Goal: Task Accomplishment & Management: Use online tool/utility

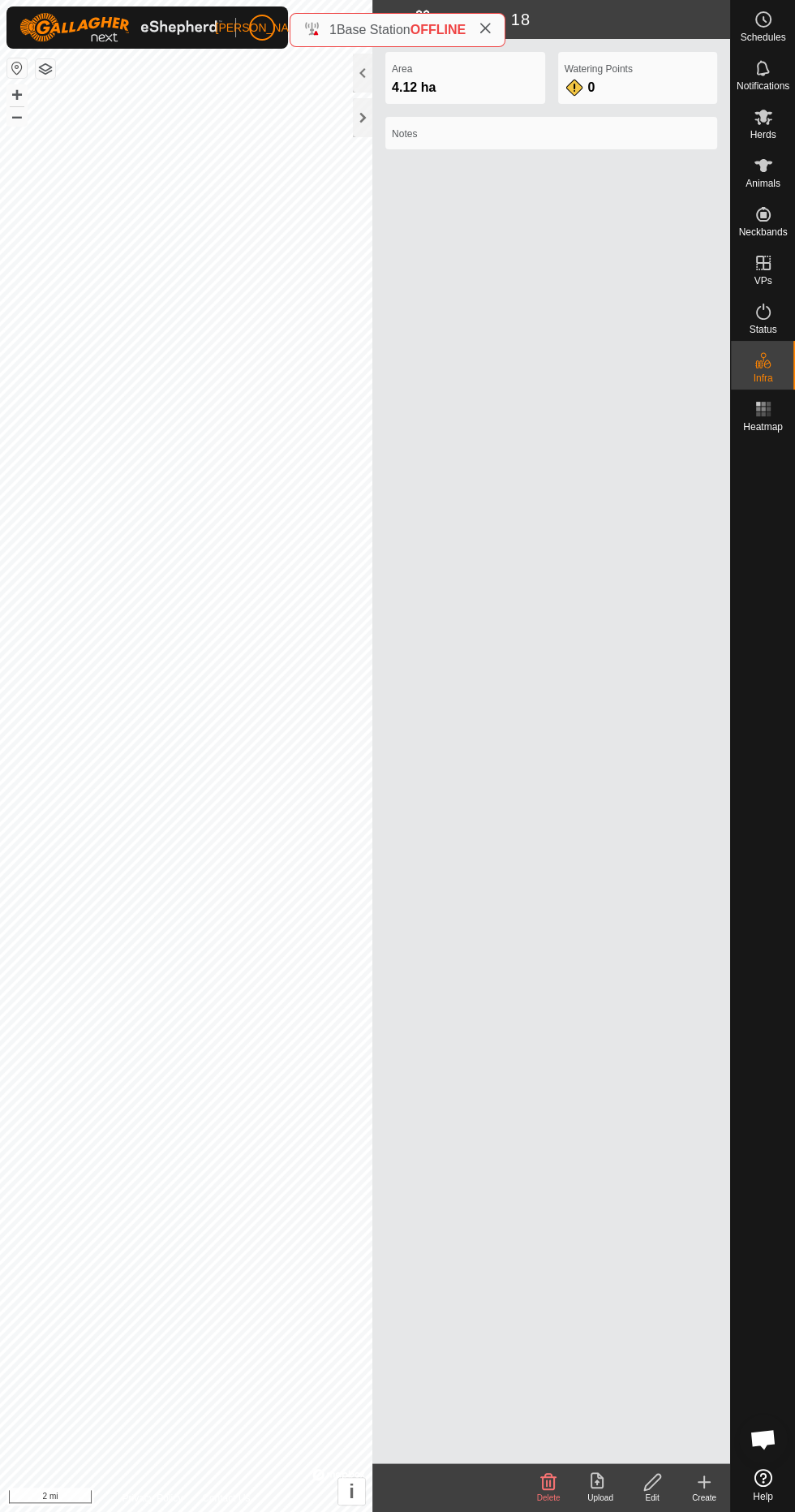
click at [263, 27] on span "[PERSON_NAME]" at bounding box center [261, 28] width 93 height 17
click at [293, 64] on span "My Account" at bounding box center [302, 64] width 73 height 14
click at [303, 96] on span "Settings" at bounding box center [309, 94] width 47 height 13
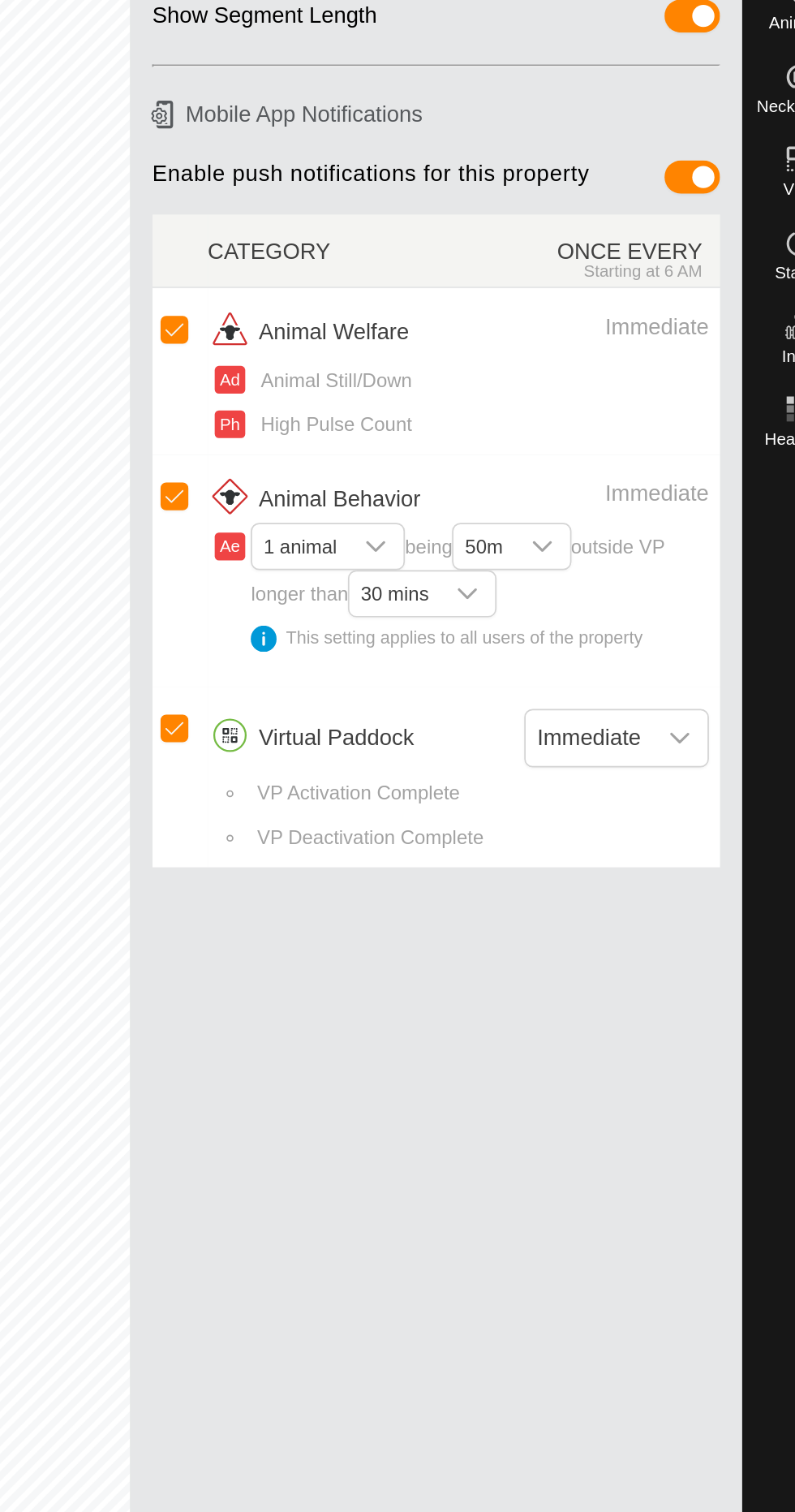
click at [450, 392] on span "Animal Still/Down" at bounding box center [490, 392] width 94 height 17
click at [483, 383] on span "Animal Still/Down" at bounding box center [490, 392] width 94 height 17
click at [396, 357] on input "checkbox" at bounding box center [398, 362] width 16 height 16
click at [396, 357] on input "Row Unselected" at bounding box center [398, 362] width 16 height 16
checkbox input "true"
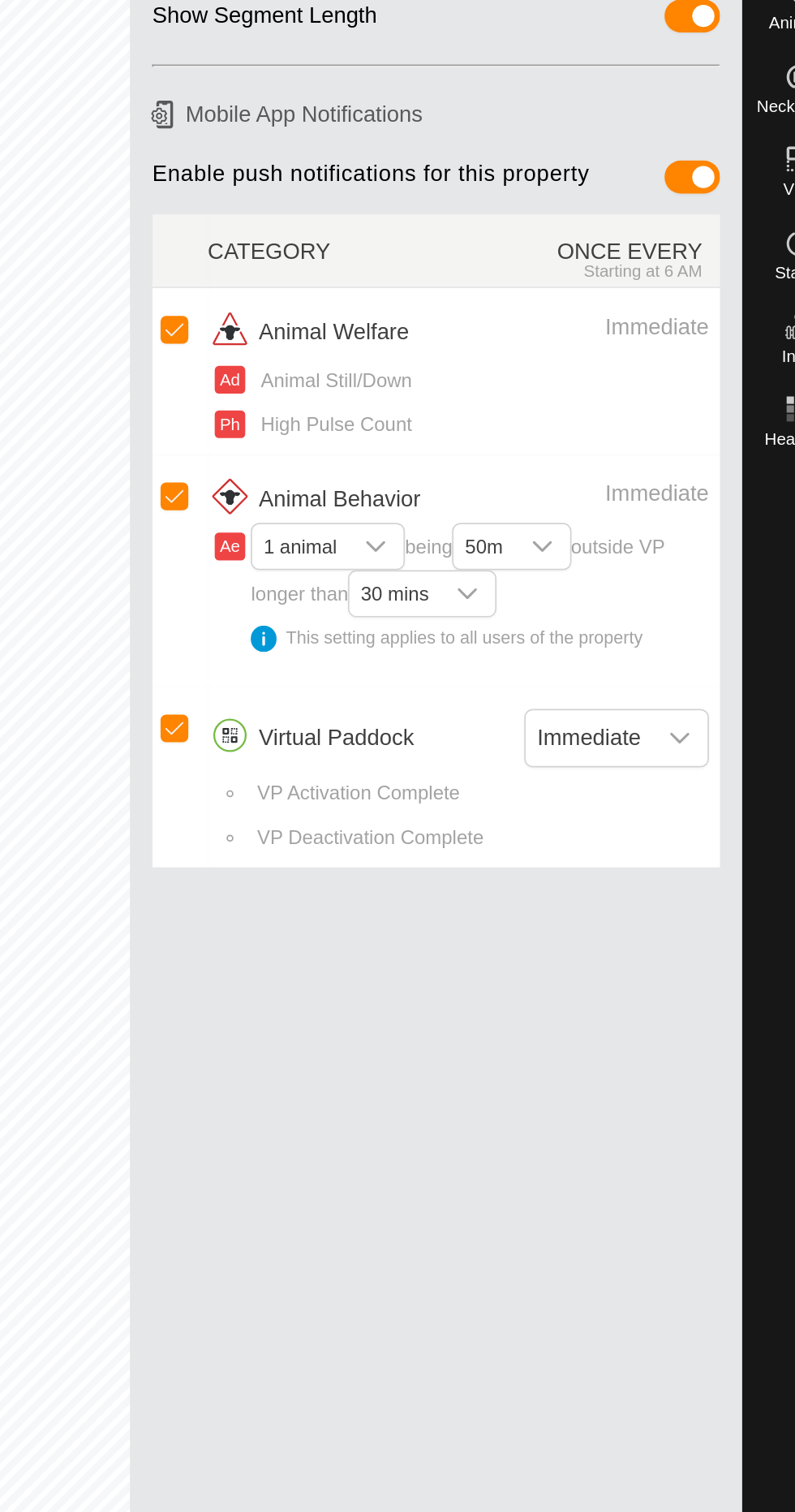
click at [486, 387] on span "Animal Still/Down" at bounding box center [490, 392] width 94 height 17
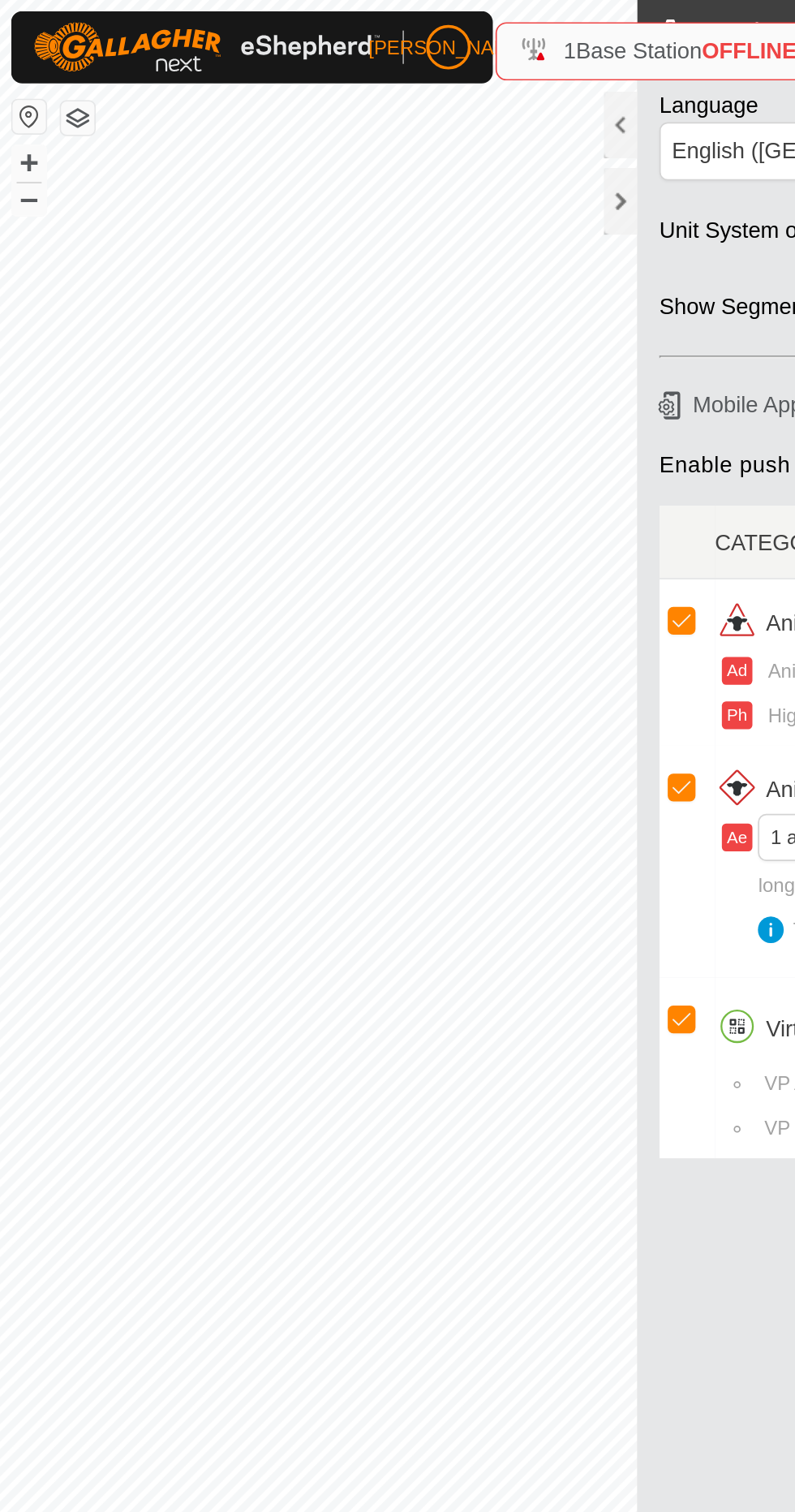
click at [353, 127] on div at bounding box center [363, 117] width 19 height 39
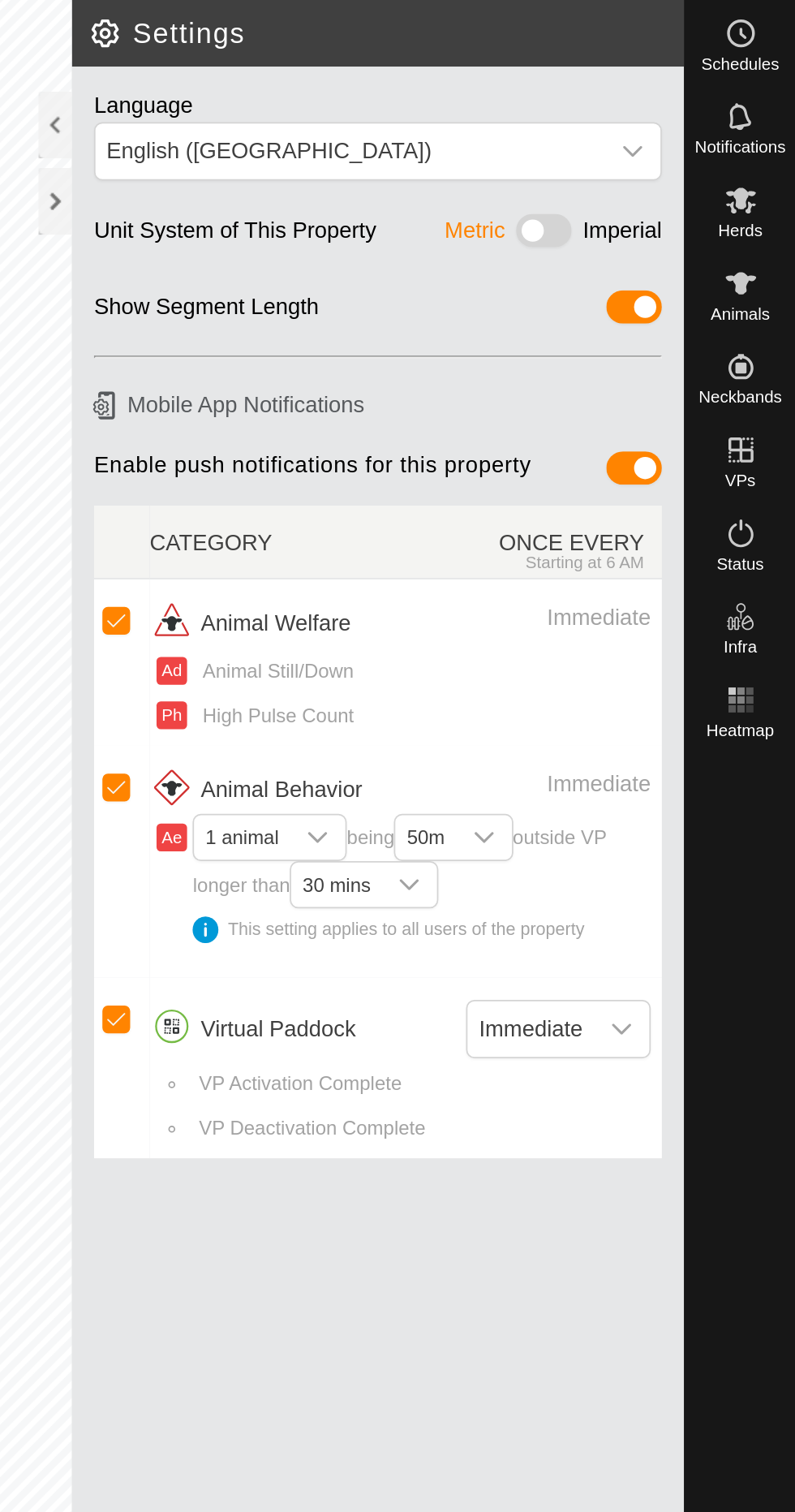
click at [776, 168] on es-animals-svg-icon at bounding box center [764, 166] width 29 height 26
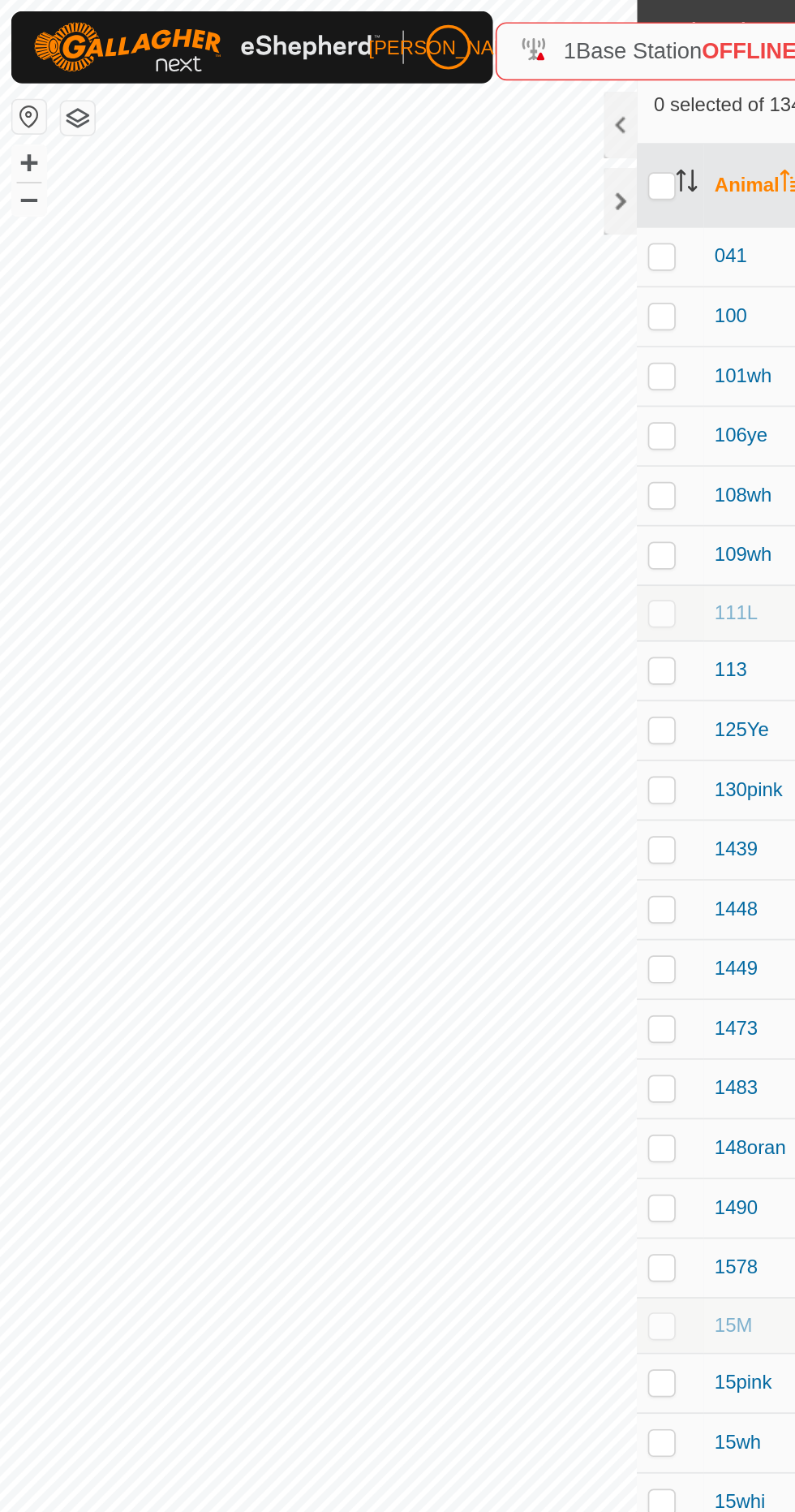
click at [379, 263] on td at bounding box center [392, 255] width 39 height 35
checkbox input "true"
click at [384, 386] on p-checkbox at bounding box center [386, 390] width 16 height 13
checkbox input "true"
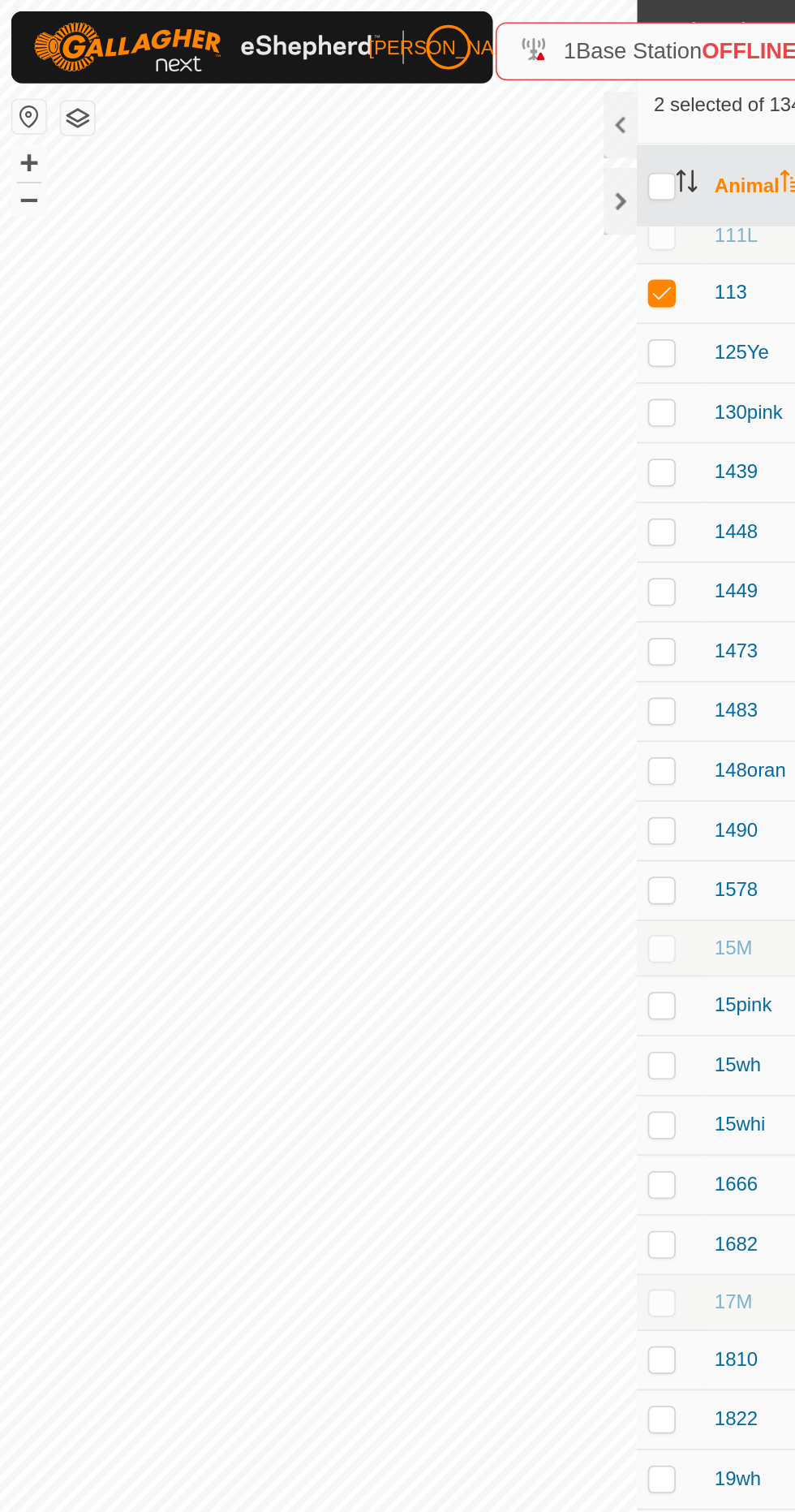
scroll to position [221, 0]
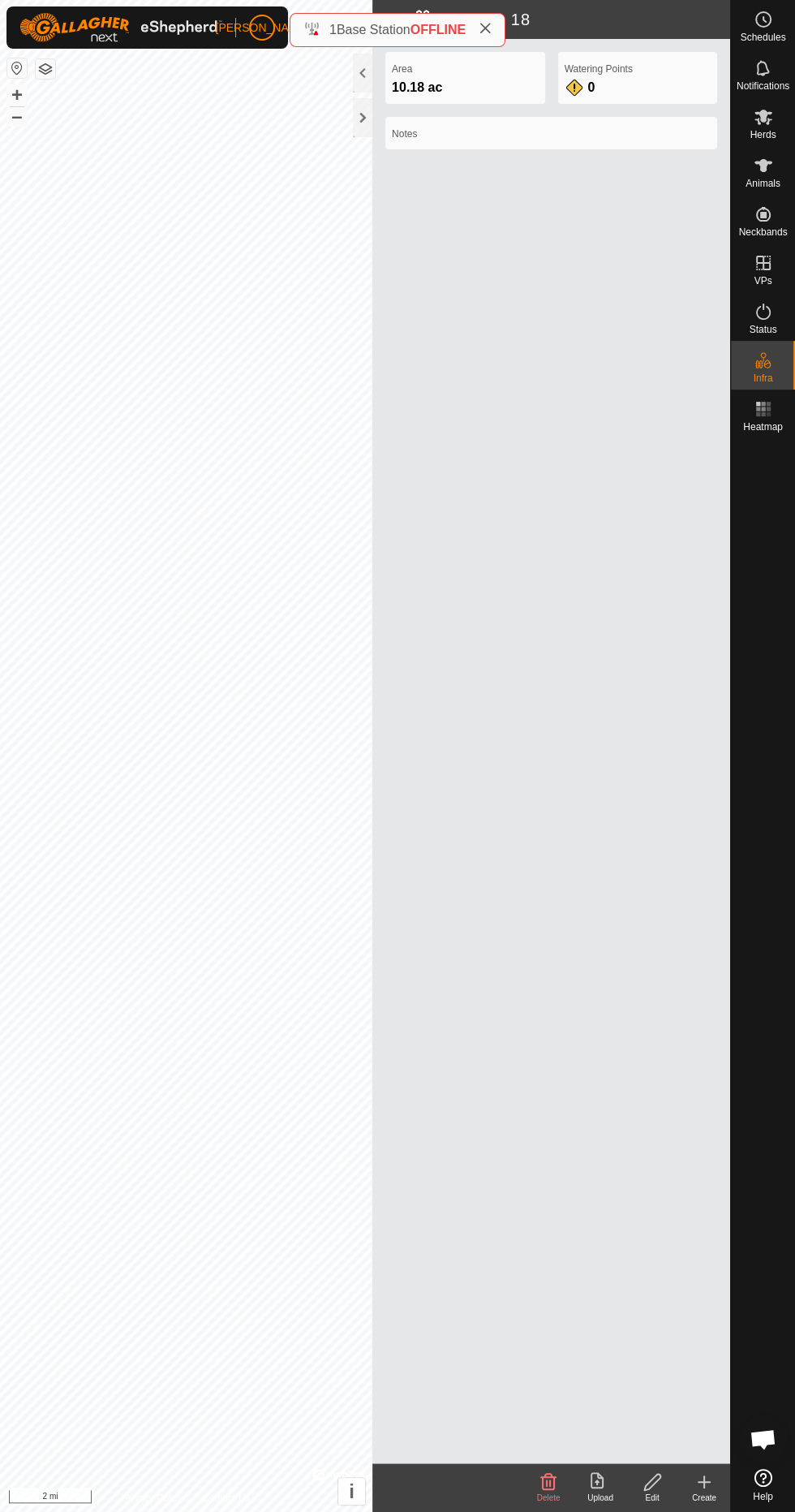
click at [780, 170] on div "Animals" at bounding box center [763, 170] width 64 height 48
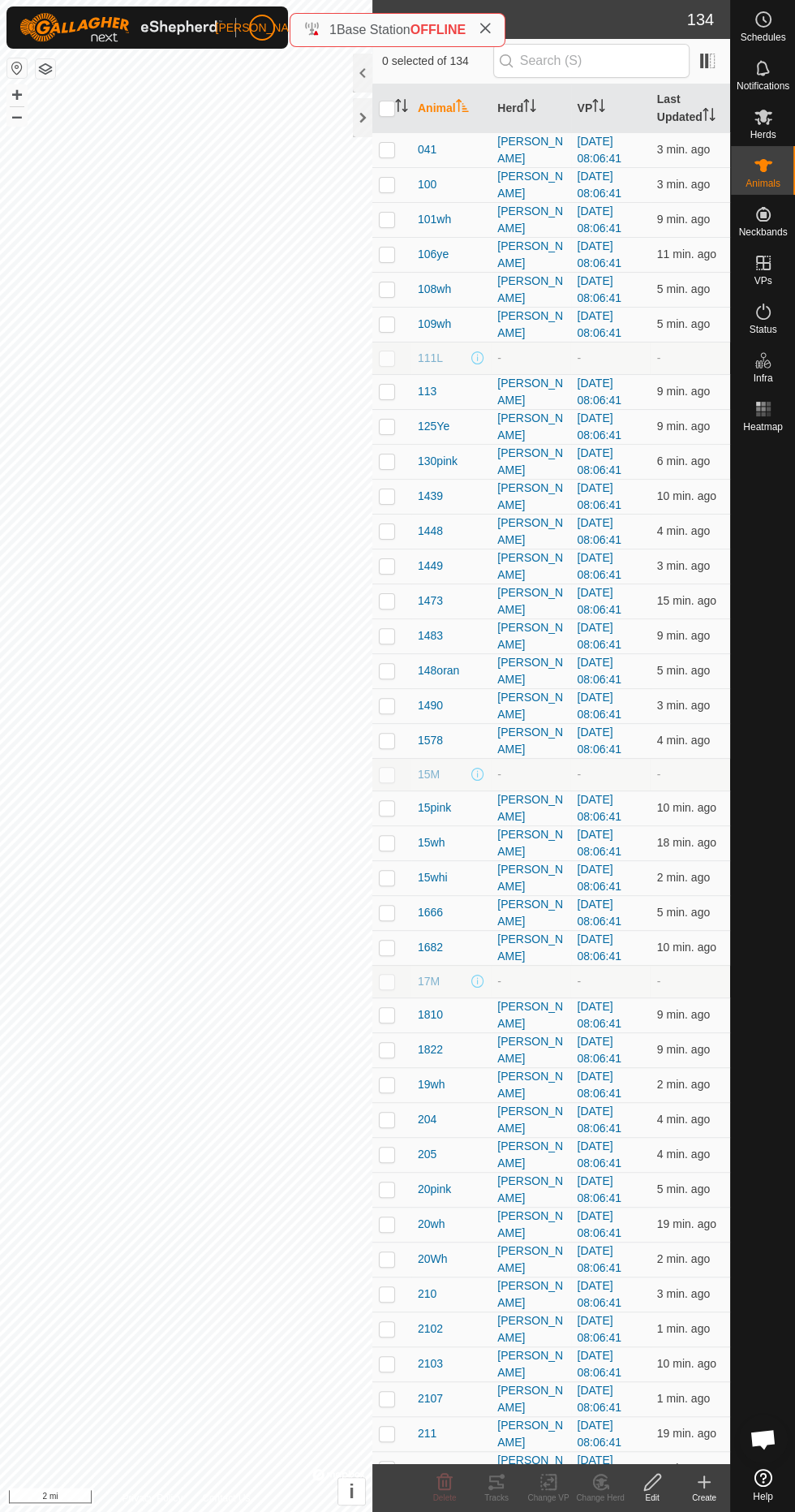
click at [386, 391] on p-checkbox at bounding box center [386, 390] width 16 height 13
checkbox input "true"
click at [390, 499] on p-checkbox at bounding box center [386, 495] width 16 height 13
checkbox input "true"
click at [504, 1462] on div "[PERSON_NAME]" at bounding box center [531, 1468] width 67 height 34
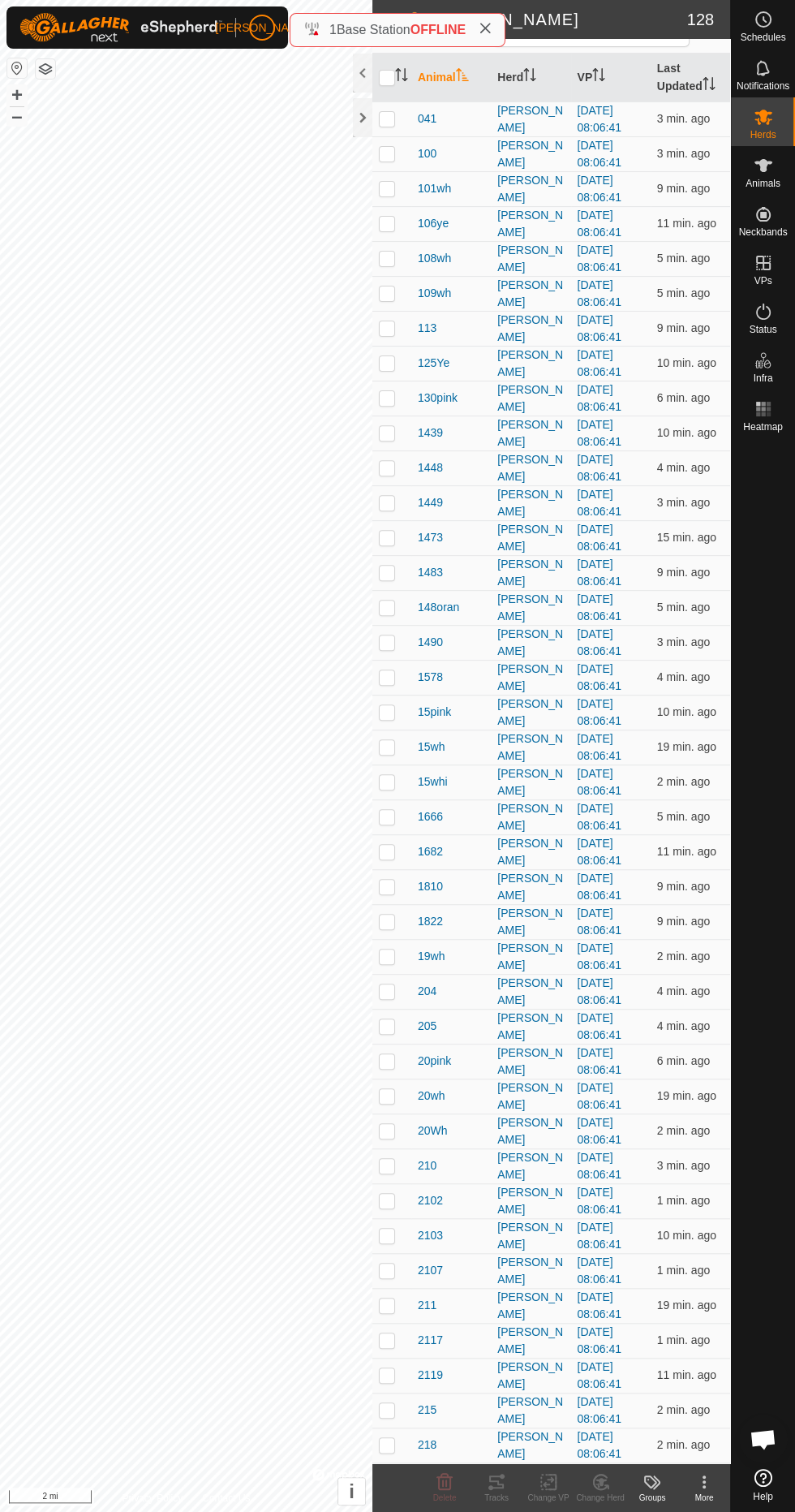
scroll to position [153, 0]
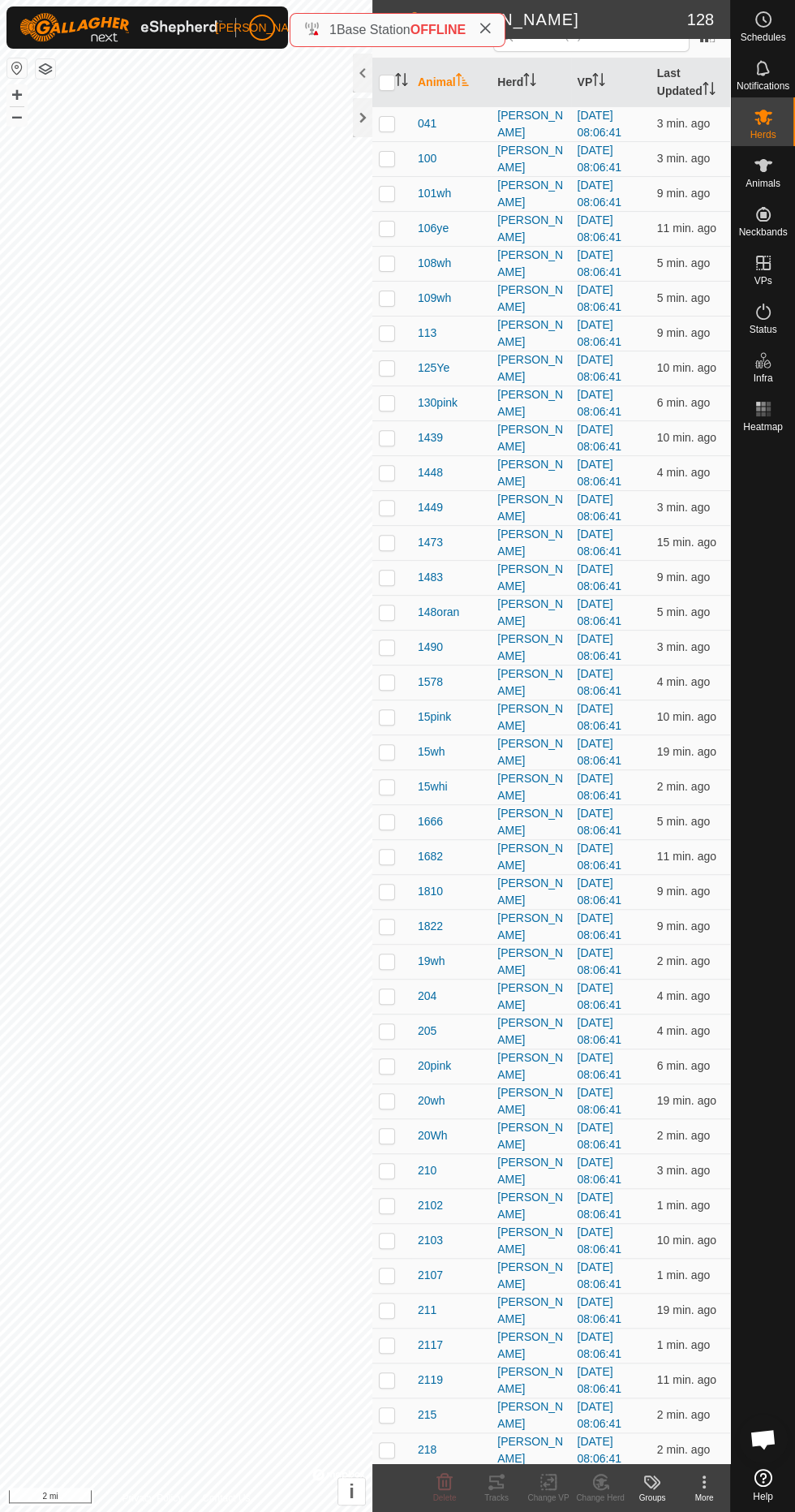
click at [382, 1060] on p-checkbox at bounding box center [386, 1065] width 16 height 13
checkbox input "true"
click at [504, 1475] on icon at bounding box center [502, 1475] width 5 height 5
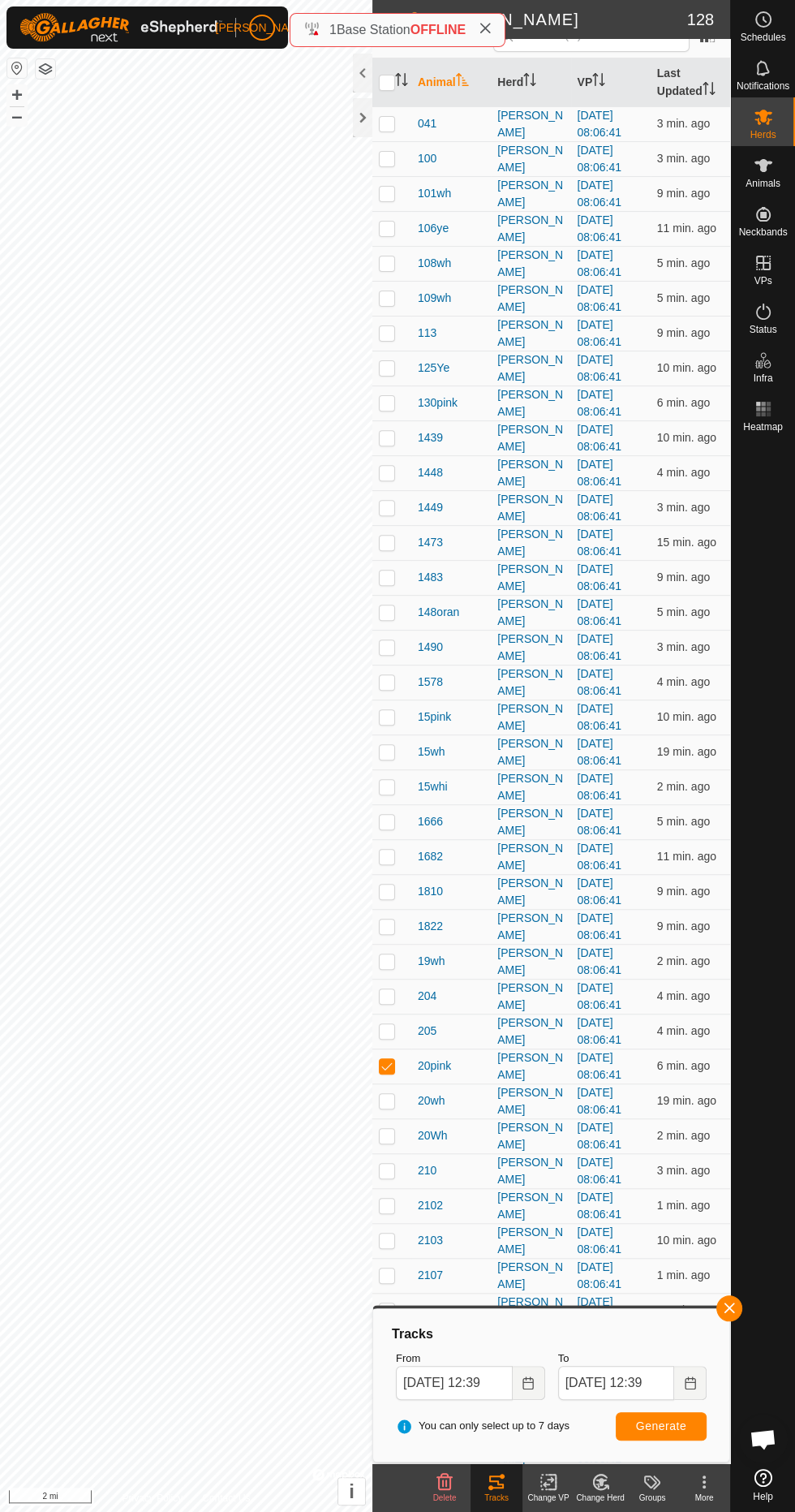
click at [674, 1422] on span "Generate" at bounding box center [661, 1425] width 50 height 13
click at [759, 111] on icon at bounding box center [764, 117] width 19 height 19
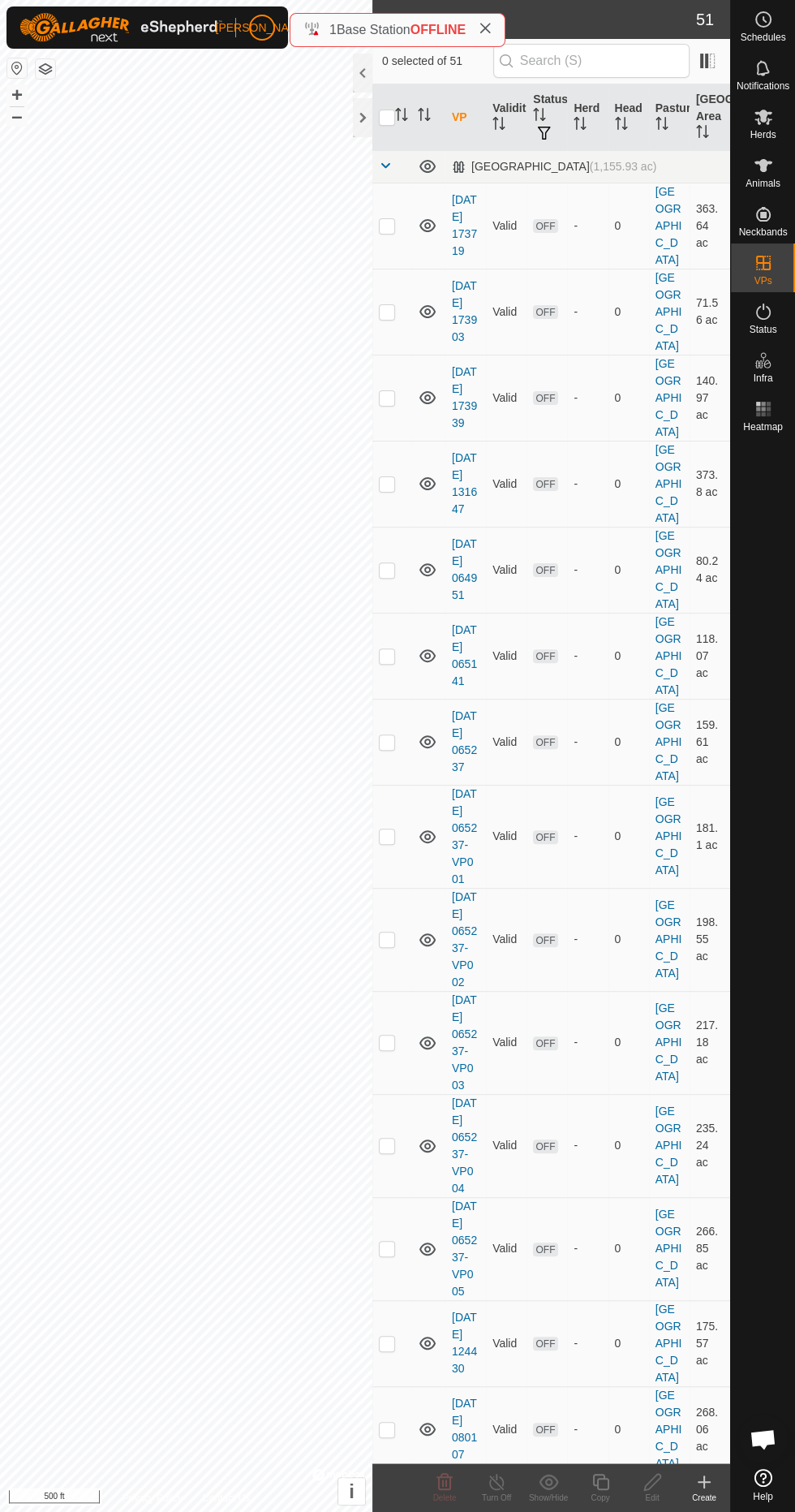
click at [770, 402] on rect at bounding box center [768, 404] width 4 height 4
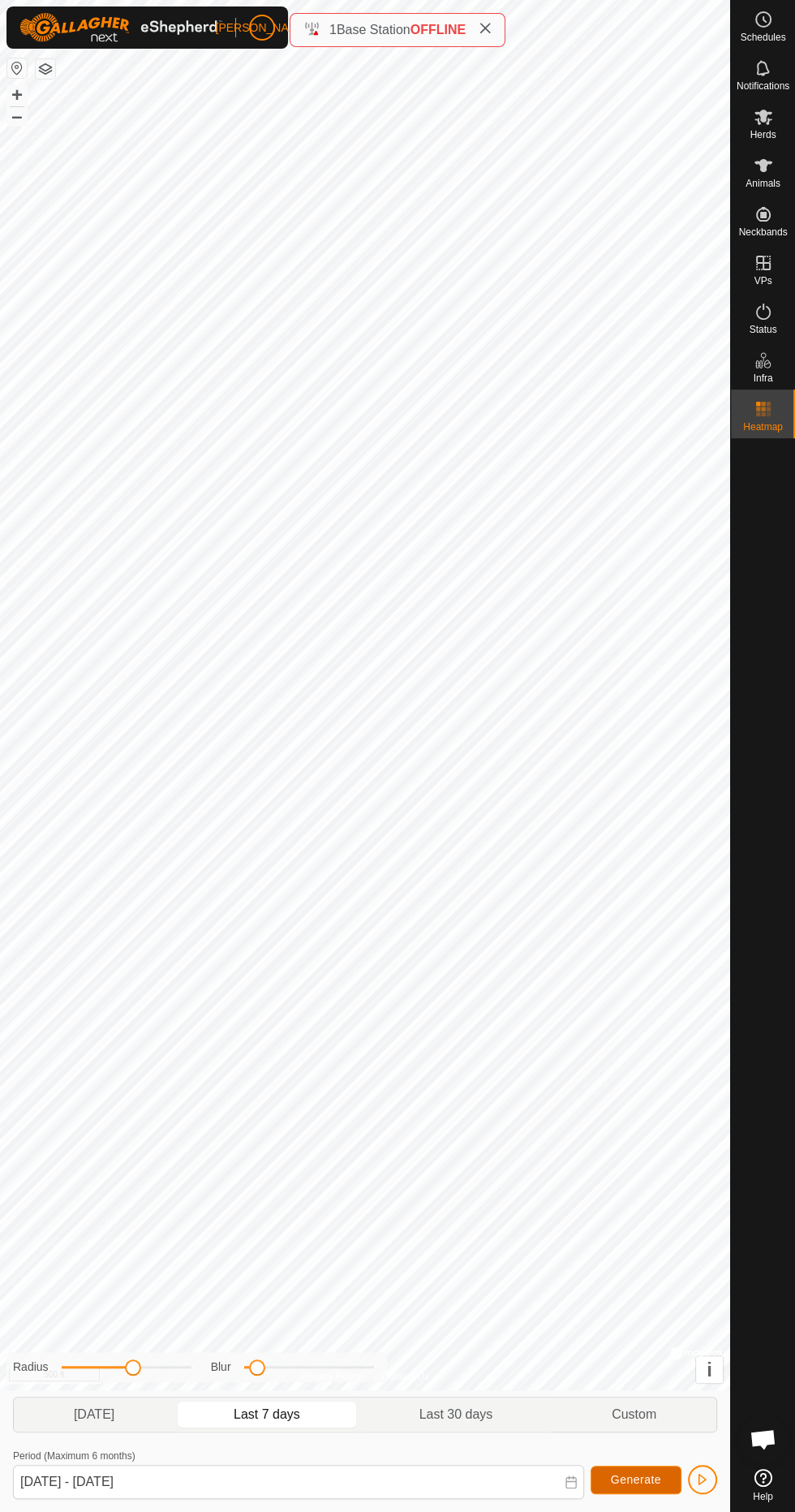
click at [645, 1474] on span "Generate" at bounding box center [636, 1478] width 50 height 13
click at [645, 1477] on span "Generate" at bounding box center [636, 1478] width 50 height 13
click at [456, 1418] on span "Last 30 days" at bounding box center [456, 1414] width 74 height 19
click at [620, 1474] on span "Generate" at bounding box center [636, 1478] width 50 height 13
click at [143, 1420] on span "[DATE]" at bounding box center [94, 1414] width 153 height 26
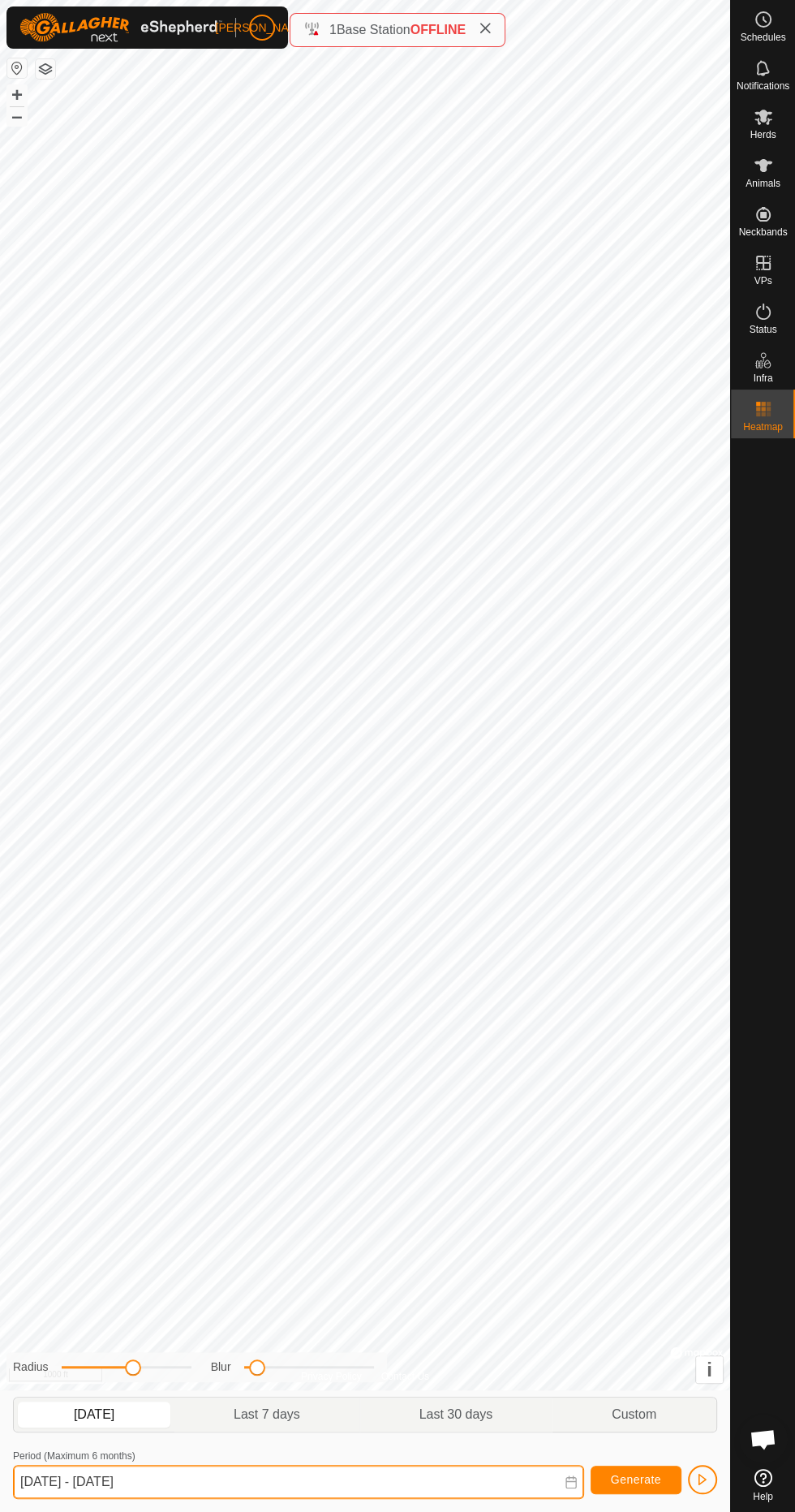
click at [379, 1476] on input "[DATE] - [DATE]" at bounding box center [298, 1481] width 571 height 34
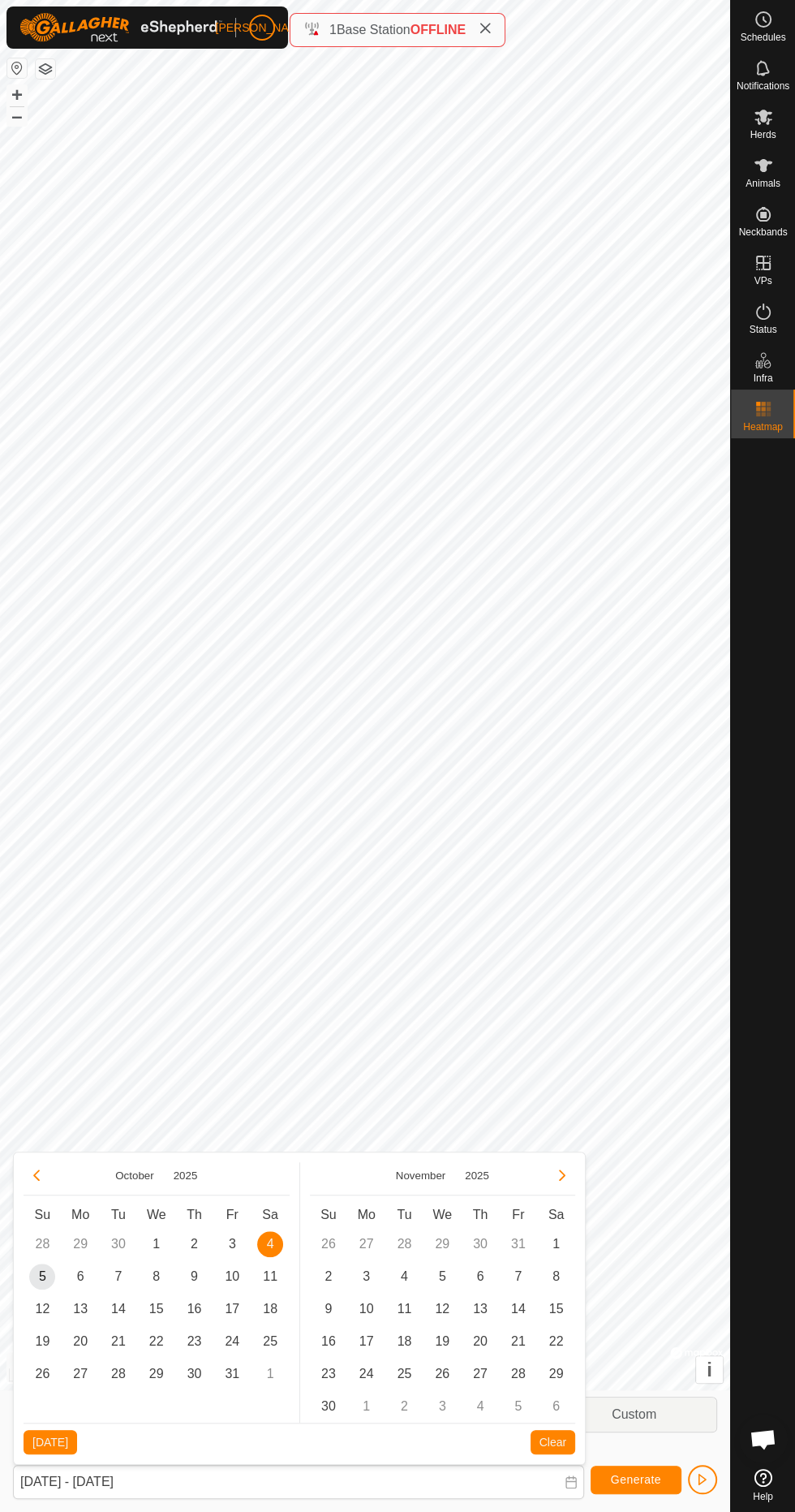
click at [194, 1243] on span "2" at bounding box center [195, 1244] width 26 height 26
click at [232, 1243] on span "3" at bounding box center [231, 1244] width 26 height 26
type input "[DATE] - [DATE]"
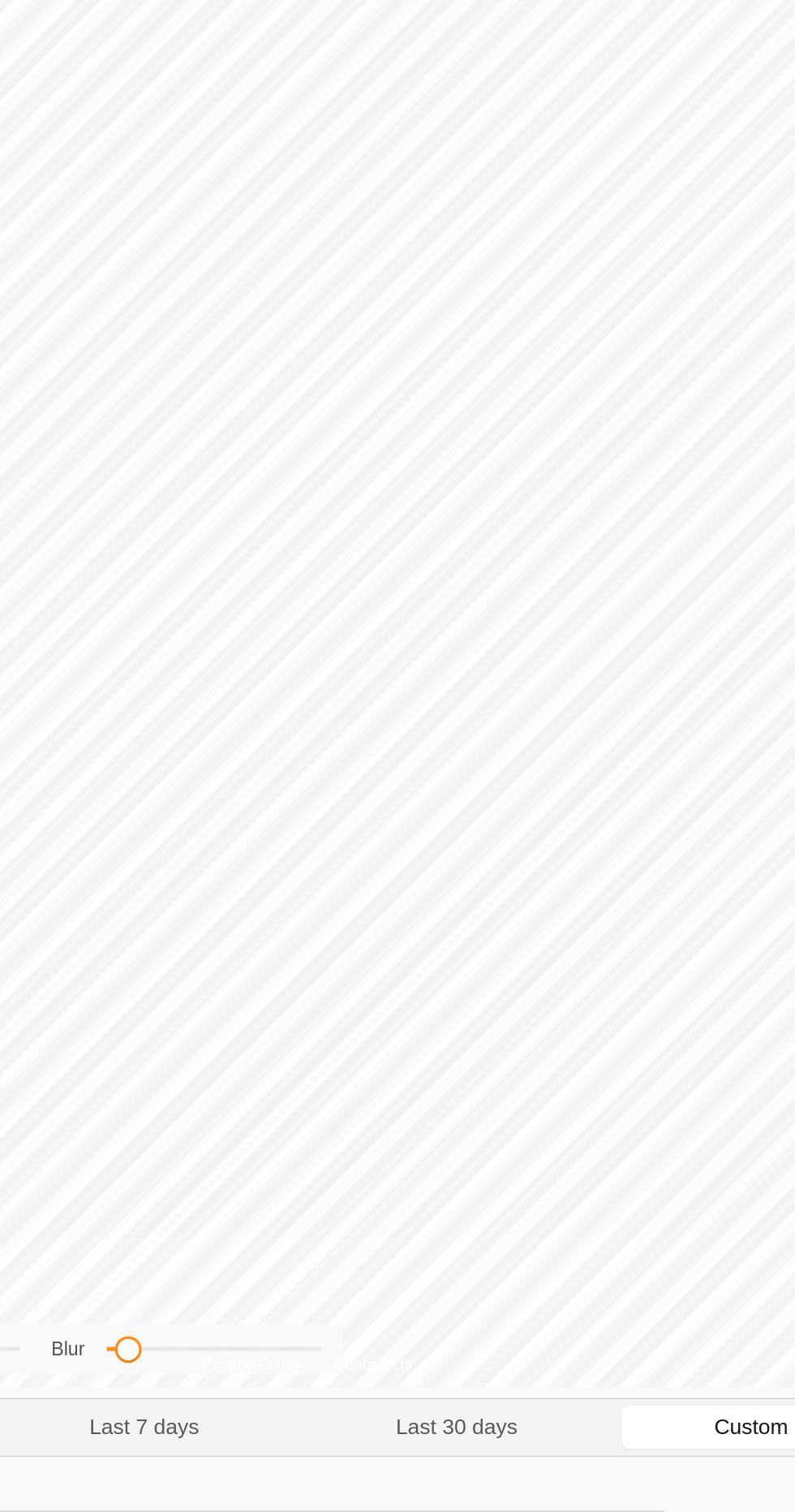
click at [640, 1424] on span "Custom" at bounding box center [634, 1414] width 45 height 19
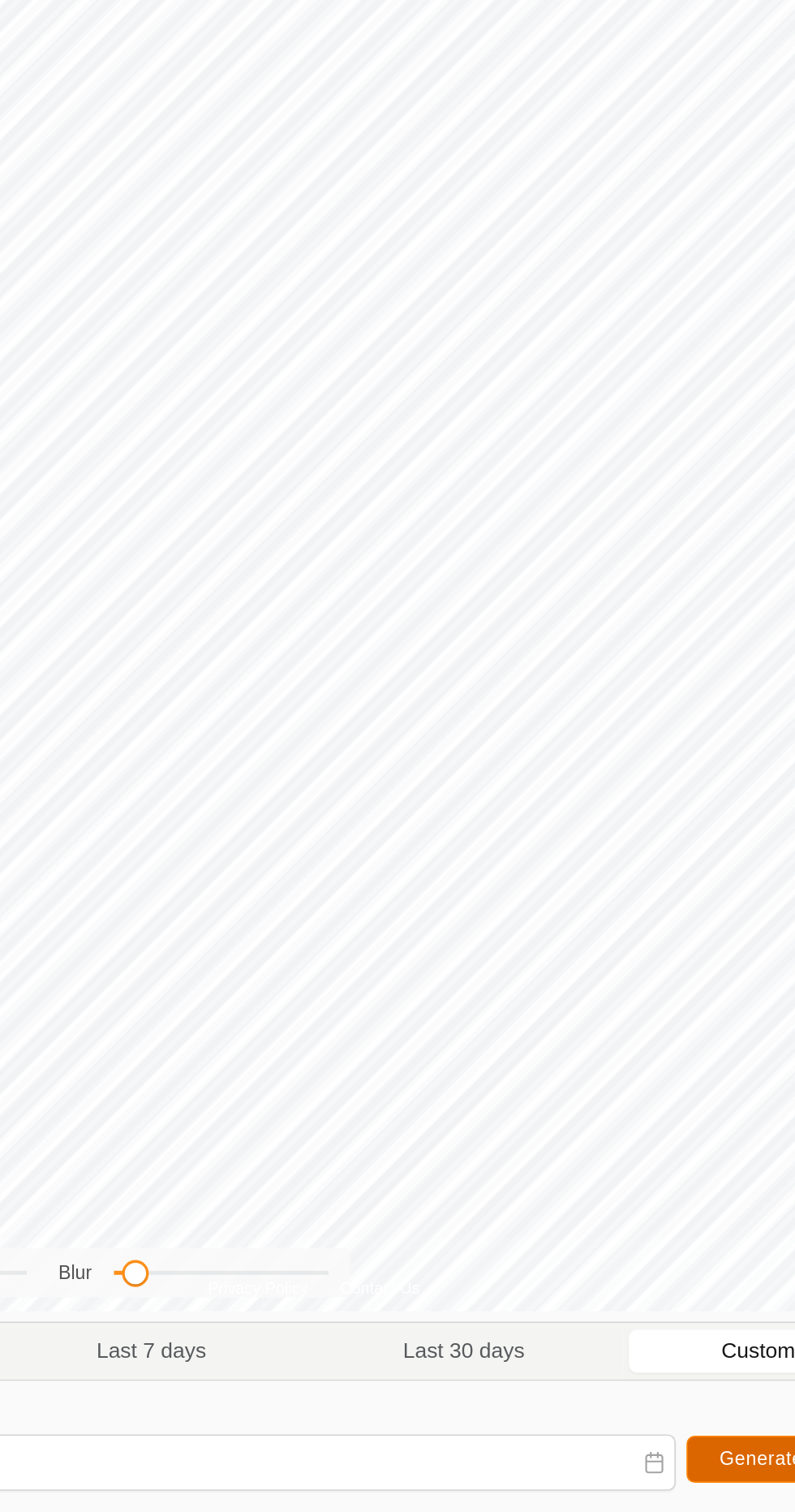
click at [610, 1487] on button "Generate" at bounding box center [636, 1479] width 91 height 28
